Goal: Task Accomplishment & Management: Use online tool/utility

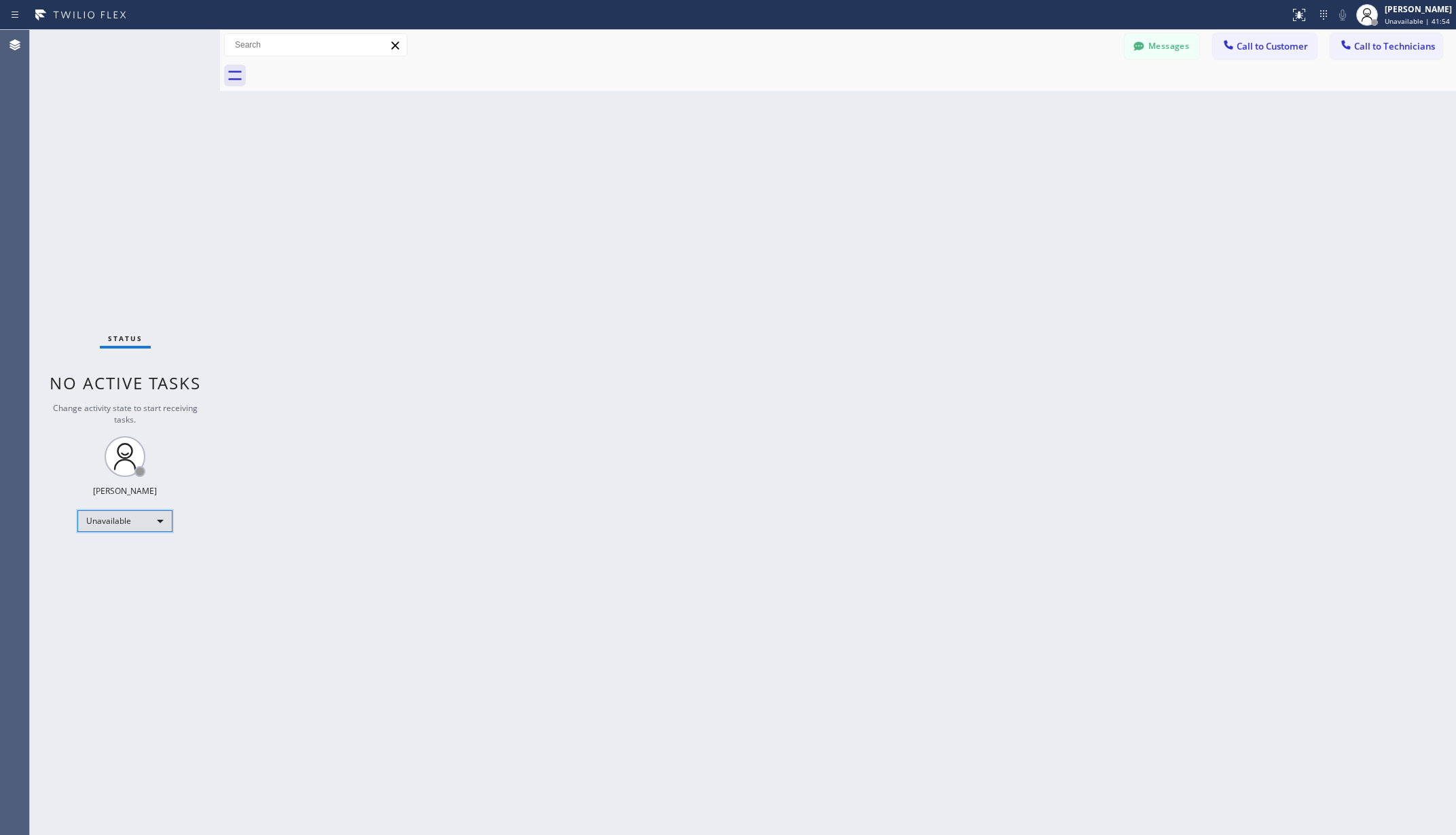
click at [109, 516] on div "Unavailable" at bounding box center [125, 521] width 95 height 22
click at [118, 556] on li "Available" at bounding box center [124, 557] width 92 height 16
click at [536, 467] on div "Back to Dashboard Change Sender ID Customers Technicians AA [PERSON_NAME] [DATE…" at bounding box center [838, 432] width 1236 height 805
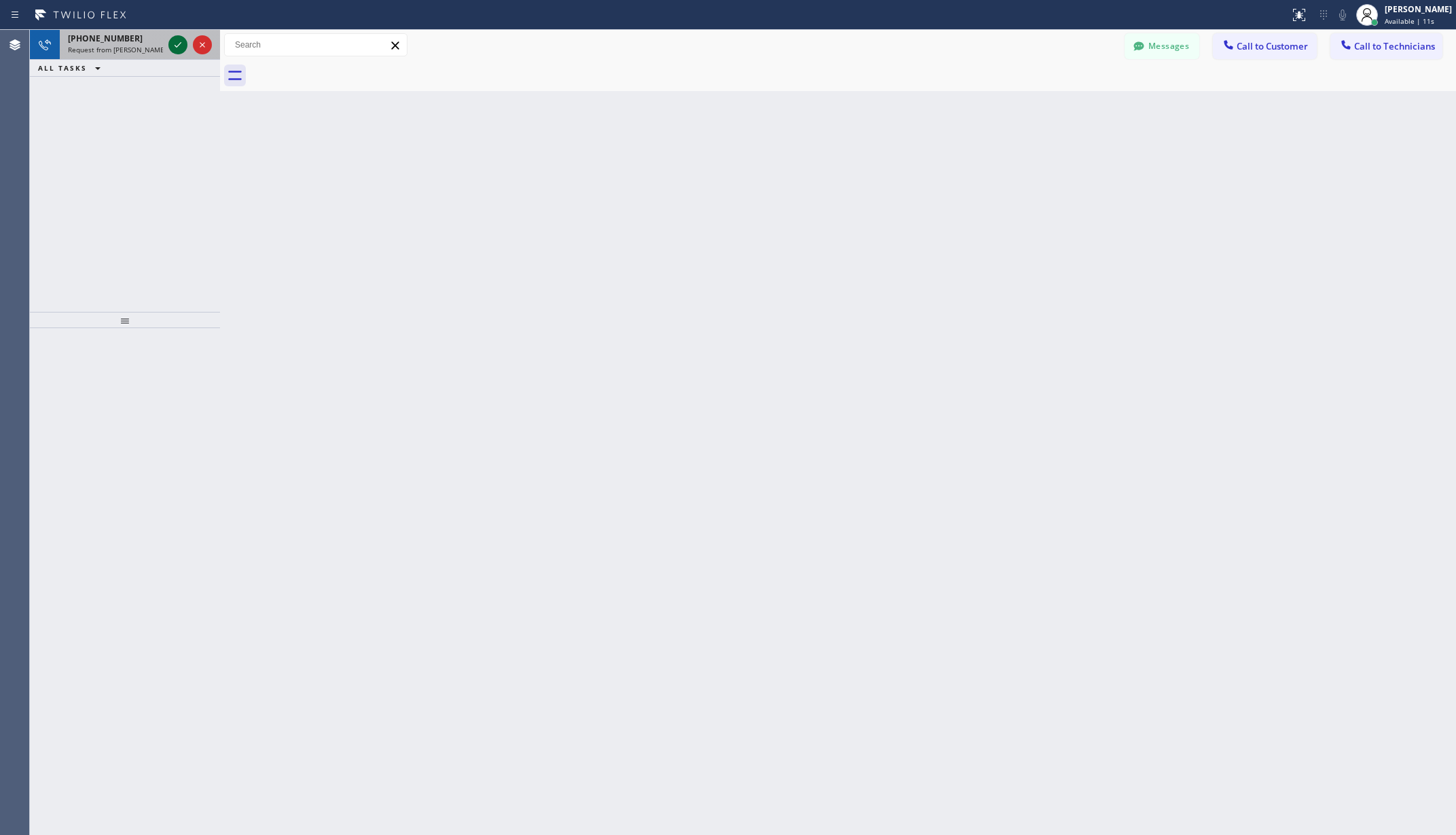
click at [175, 44] on icon at bounding box center [177, 44] width 16 height 16
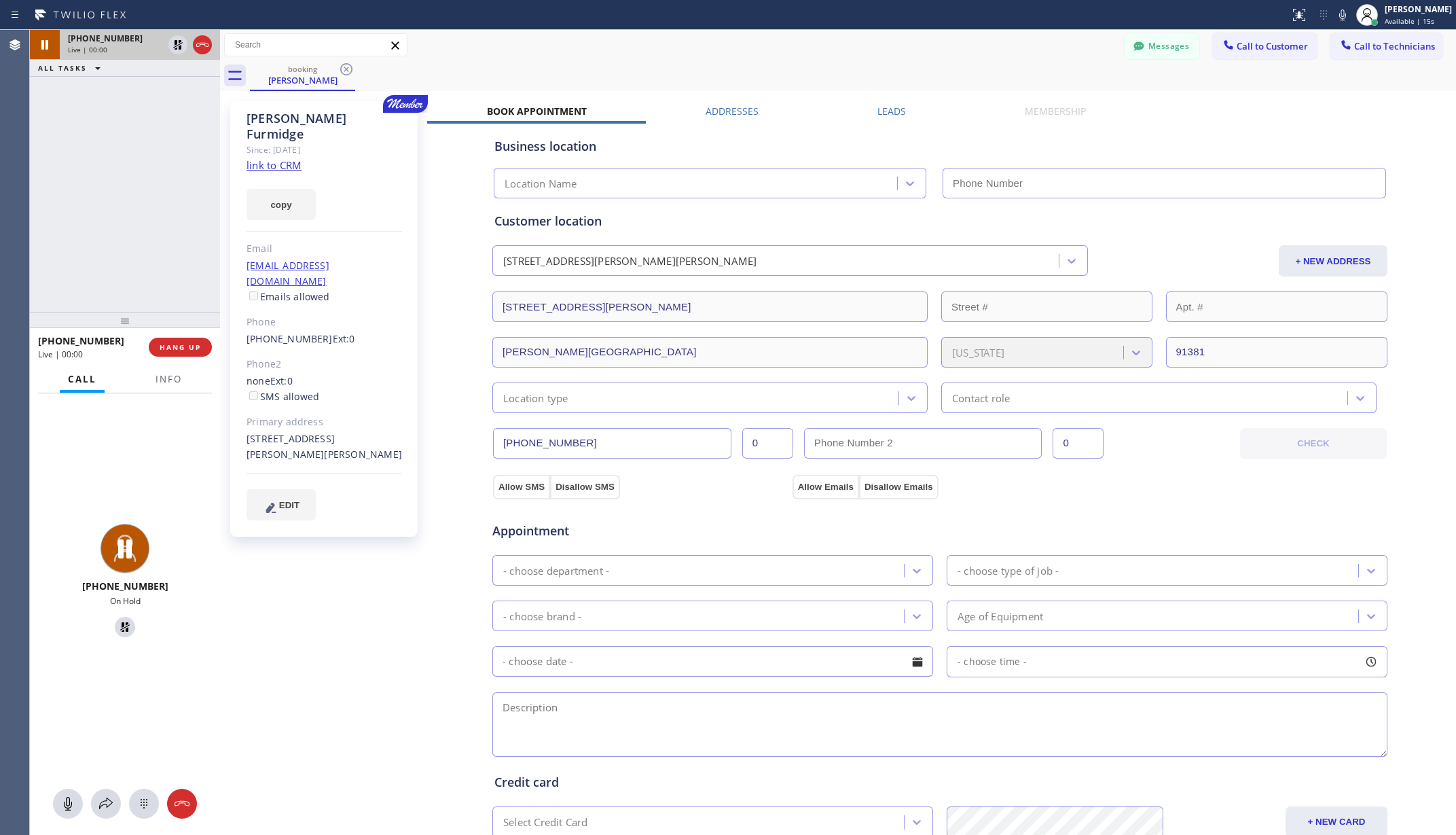
type input "[PHONE_NUMBER]"
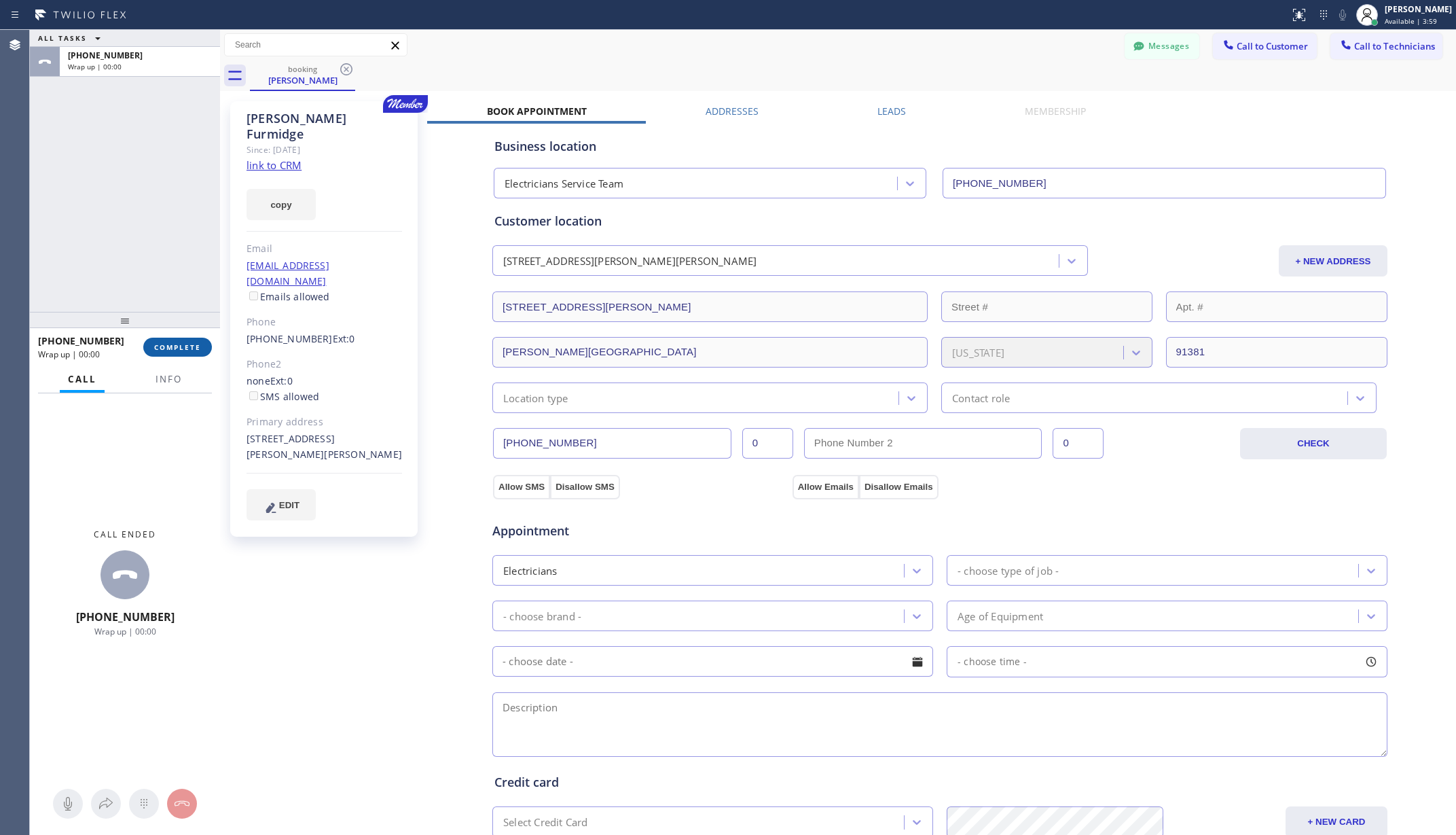
click at [171, 352] on button "COMPLETE" at bounding box center [177, 347] width 69 height 19
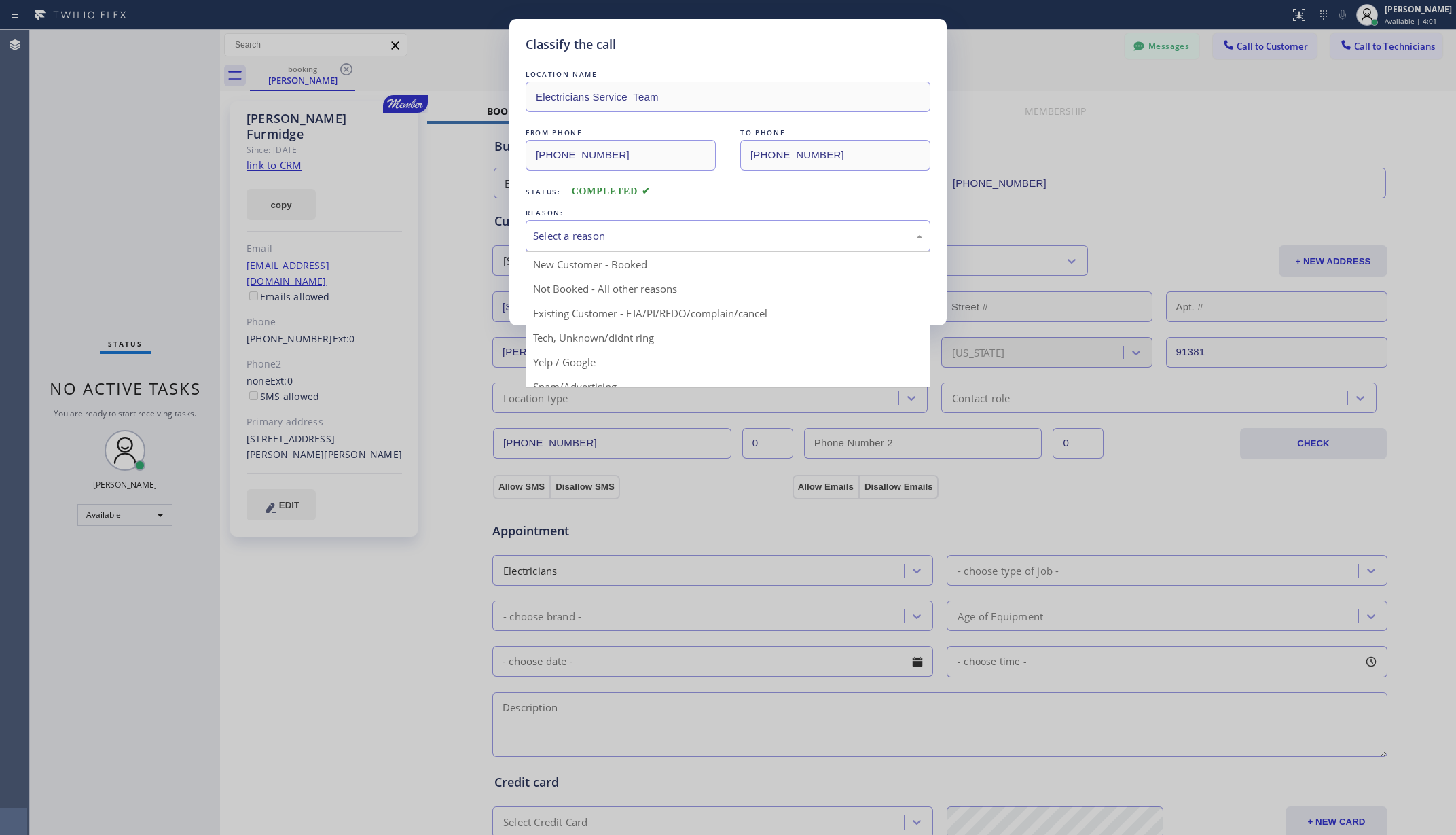
click at [701, 243] on div "Select a reason" at bounding box center [728, 236] width 390 height 15
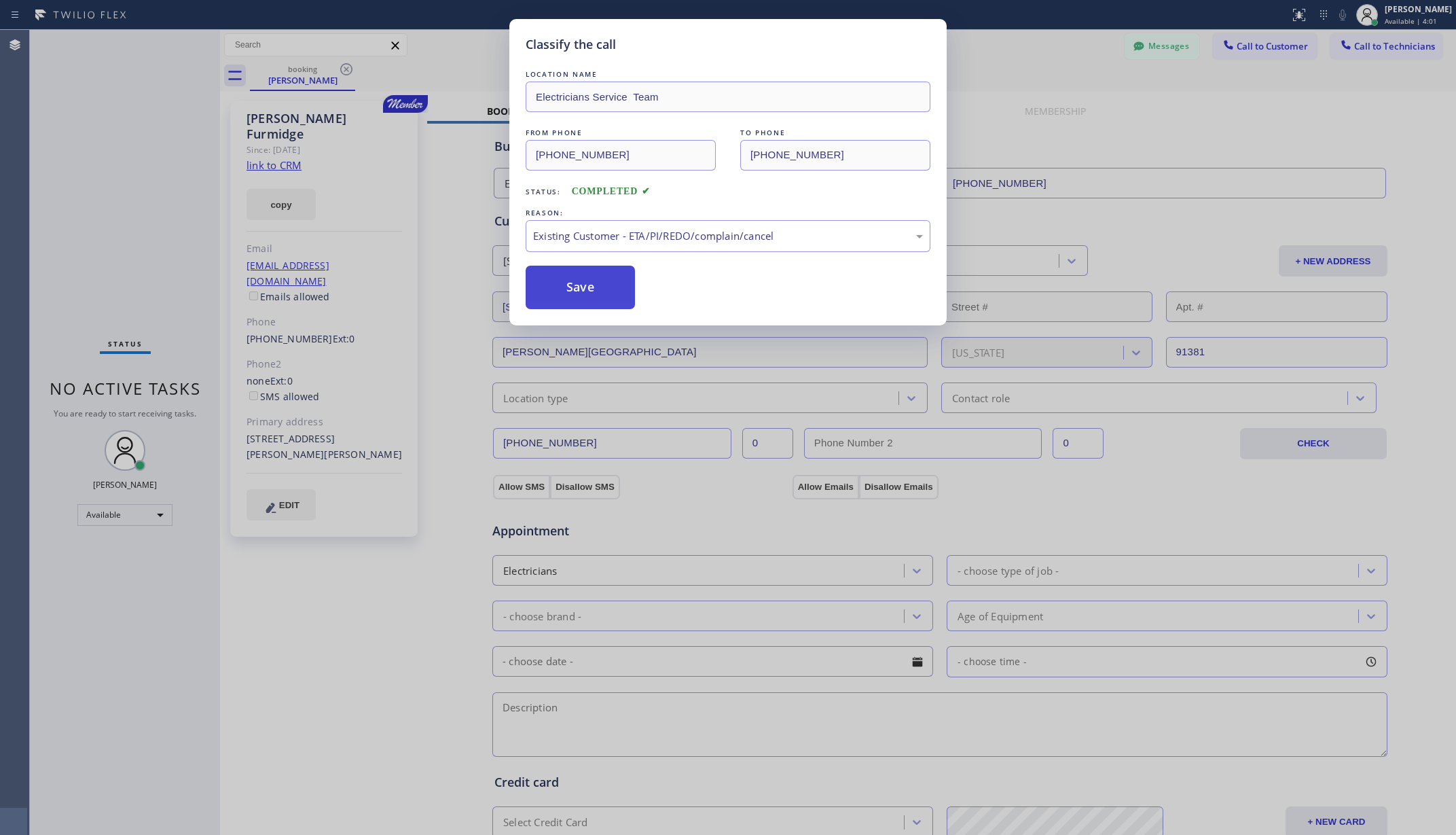
click at [583, 282] on button "Save" at bounding box center [580, 287] width 109 height 43
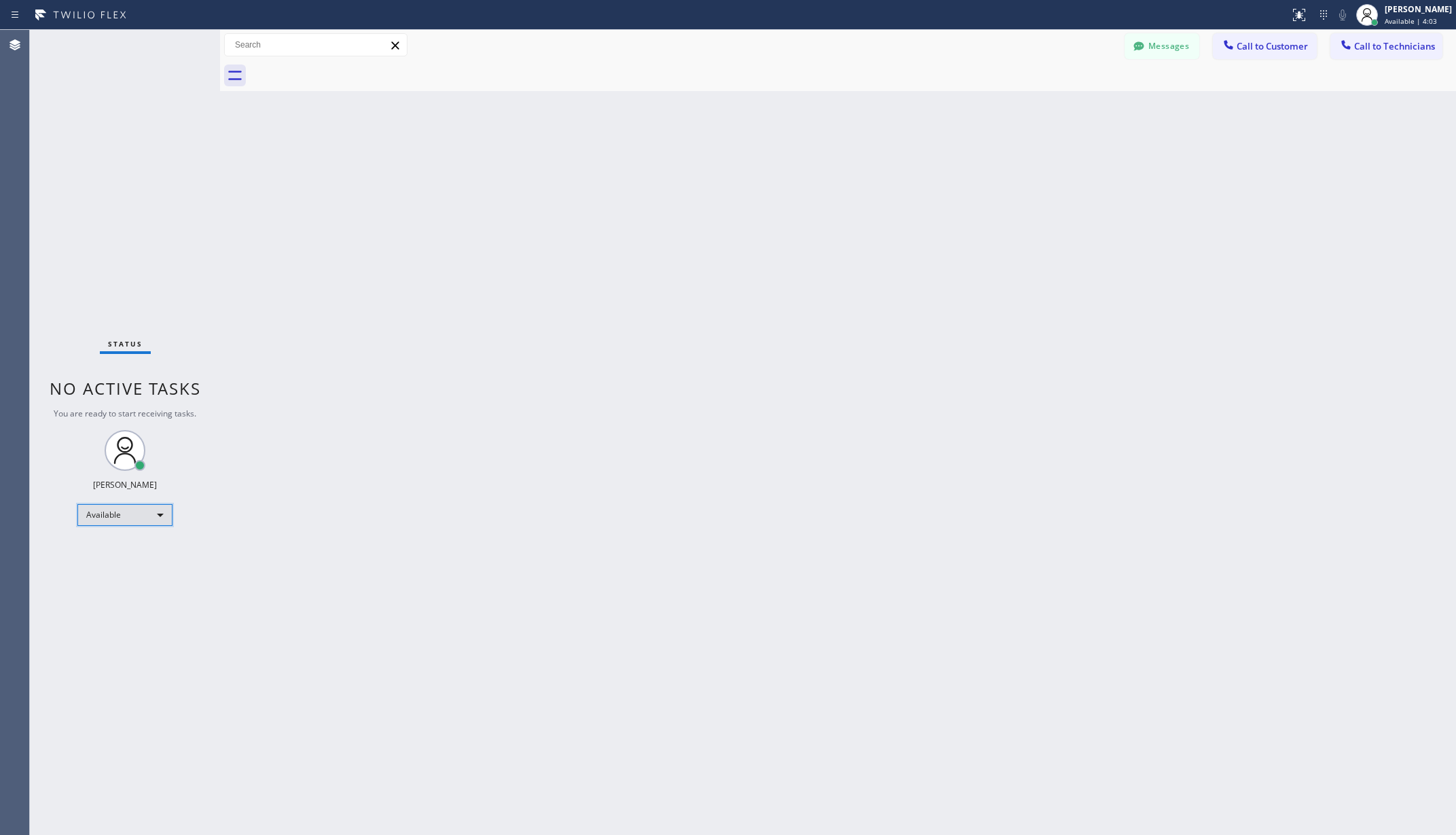
click at [104, 512] on div "Available" at bounding box center [125, 515] width 95 height 22
drag, startPoint x: 123, startPoint y: 557, endPoint x: 118, endPoint y: 566, distance: 10.3
click at [118, 566] on ul "Offline Available Unavailable Break" at bounding box center [124, 559] width 93 height 67
click at [118, 566] on li "Unavailable" at bounding box center [124, 567] width 92 height 16
click at [341, 489] on div "Back to Dashboard Change Sender ID Customers Technicians AA [PERSON_NAME] [DATE…" at bounding box center [838, 432] width 1236 height 805
